Goal: Information Seeking & Learning: Learn about a topic

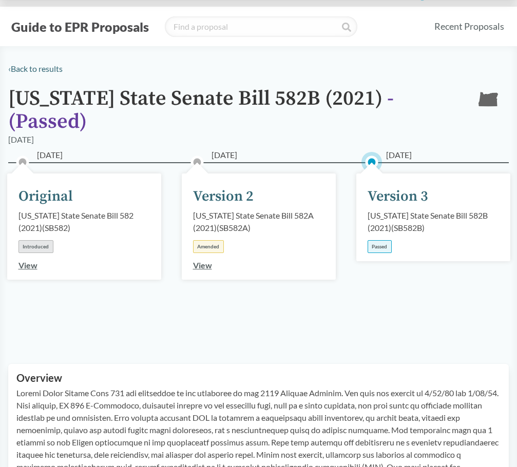
scroll to position [640, 0]
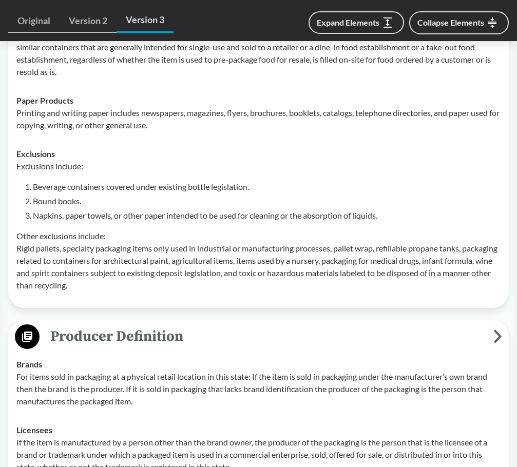
click at [369, 140] on td "Exclusions Exclusions include: Beverage containers covered under existing bottl…" at bounding box center [258, 220] width 493 height 160
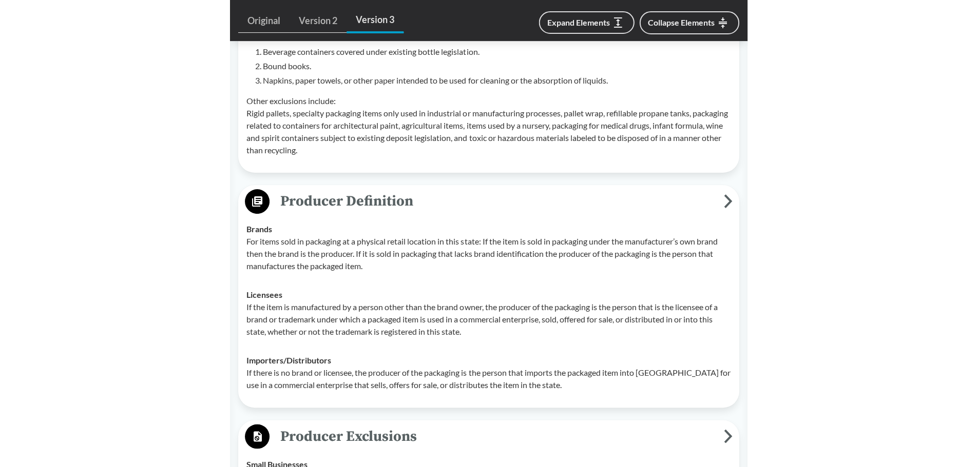
scroll to position [794, 0]
